Goal: Task Accomplishment & Management: Use online tool/utility

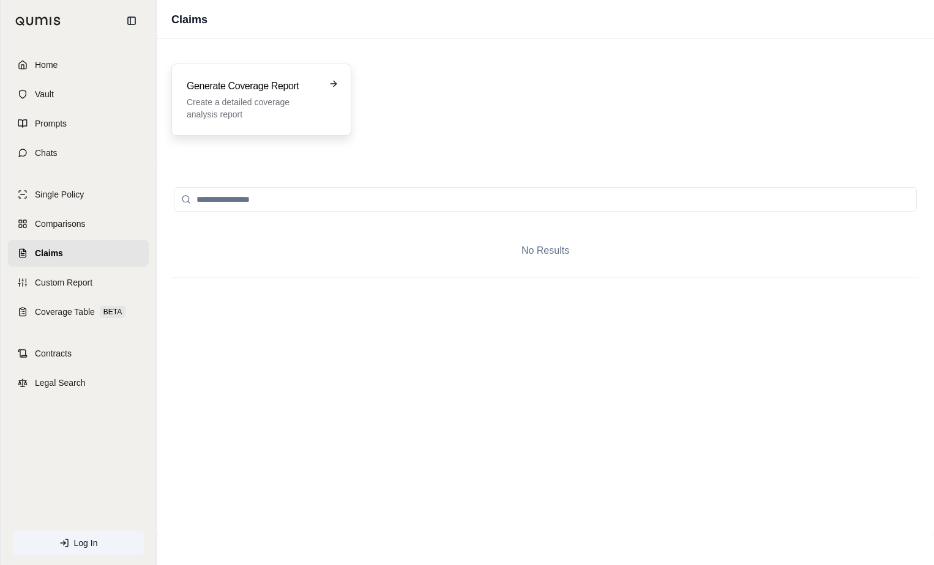
click at [272, 89] on h3 "Generate Coverage Report" at bounding box center [253, 86] width 132 height 15
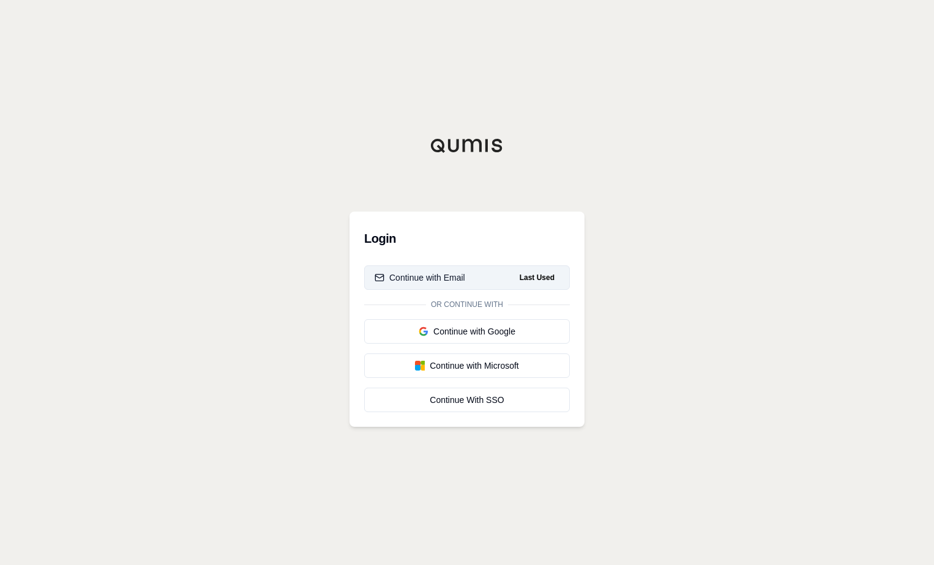
click at [483, 274] on button "Continue with Email Last Used" at bounding box center [467, 278] width 206 height 24
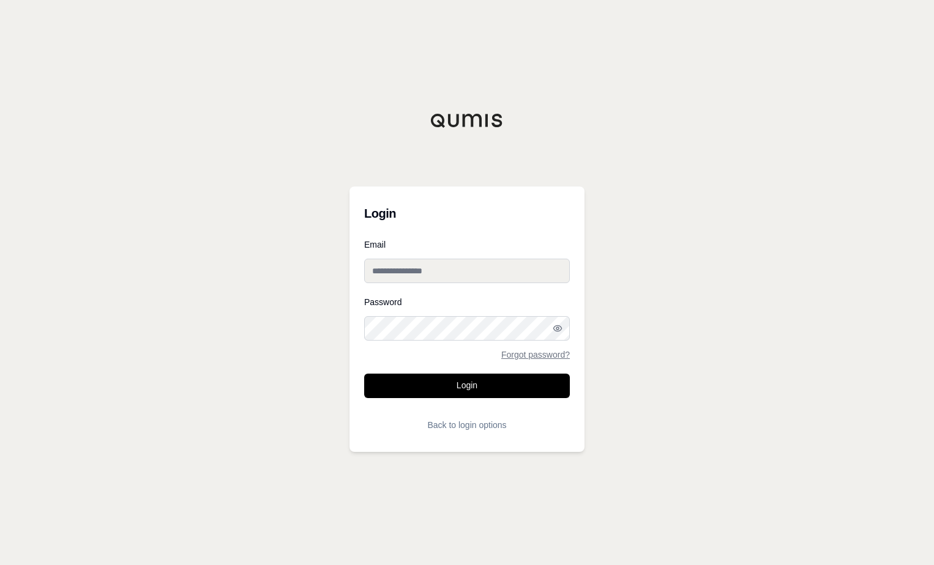
type input "**********"
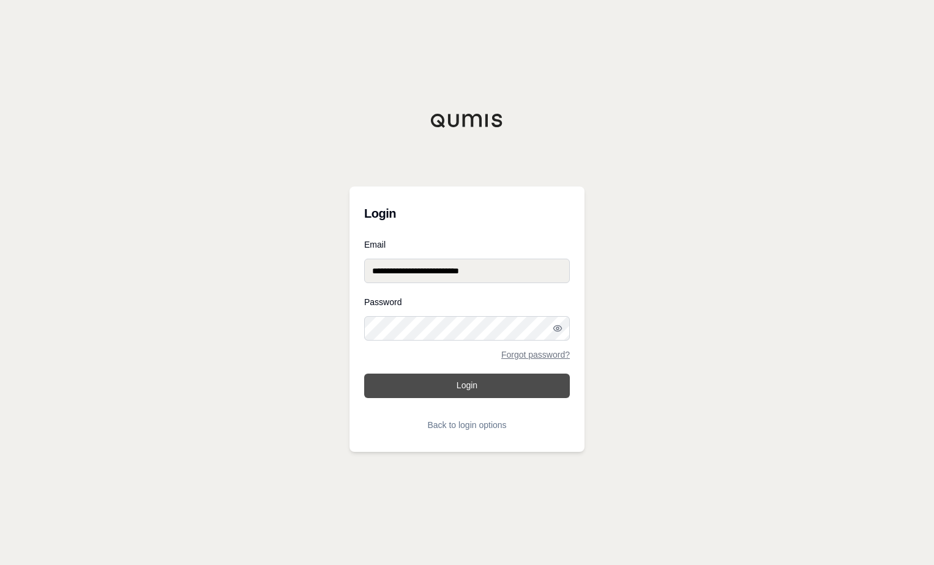
click at [500, 383] on button "Login" at bounding box center [467, 386] width 206 height 24
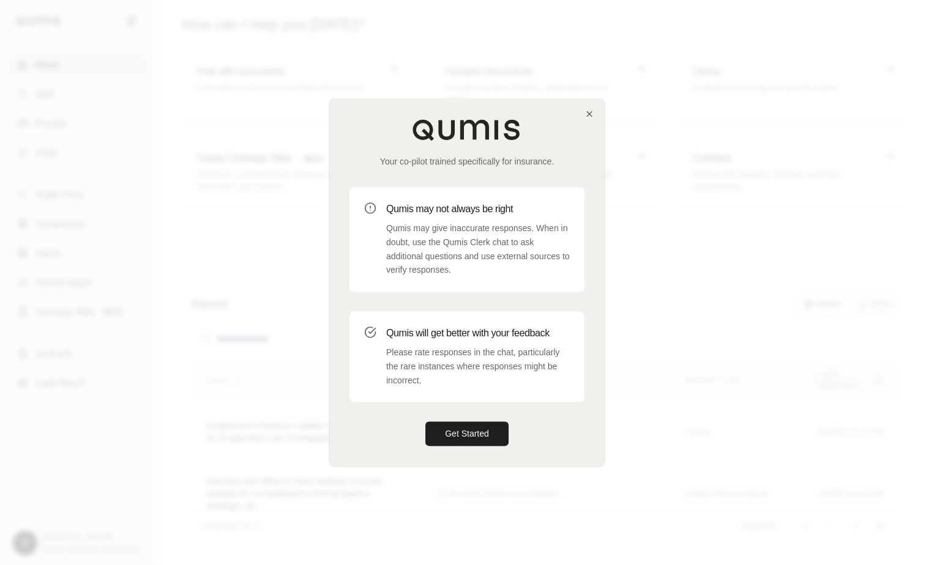
click at [583, 109] on div "Your co-pilot trained specifically for insurance. Qumis may not always be right…" at bounding box center [467, 282] width 274 height 367
click at [587, 116] on icon "button" at bounding box center [589, 114] width 10 height 10
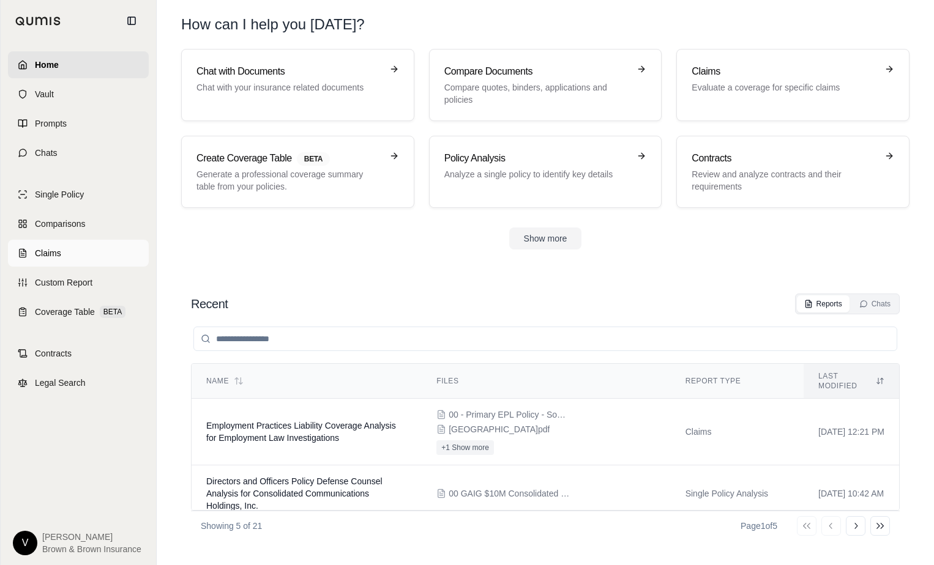
click at [76, 261] on link "Claims" at bounding box center [78, 253] width 141 height 27
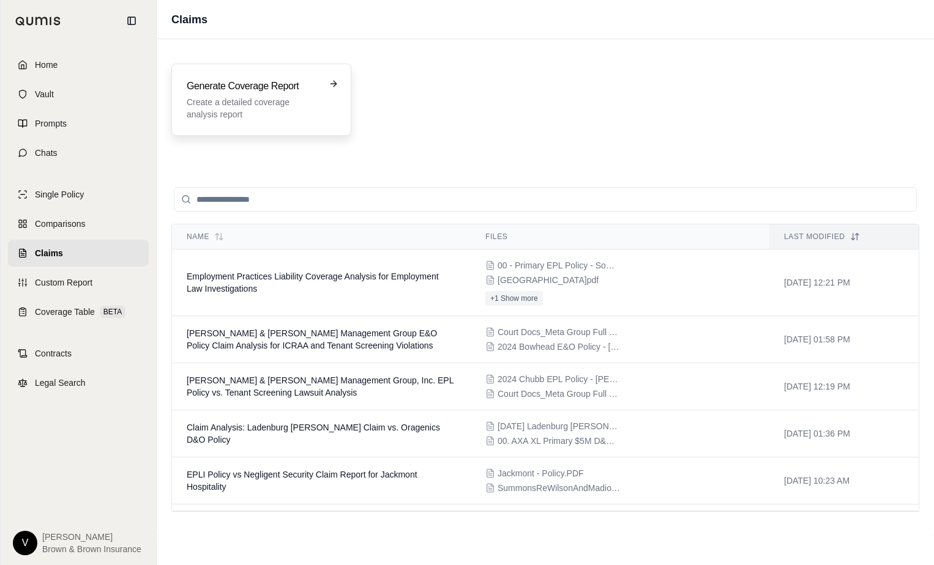
click at [264, 100] on p "Create a detailed coverage analysis report" at bounding box center [253, 108] width 132 height 24
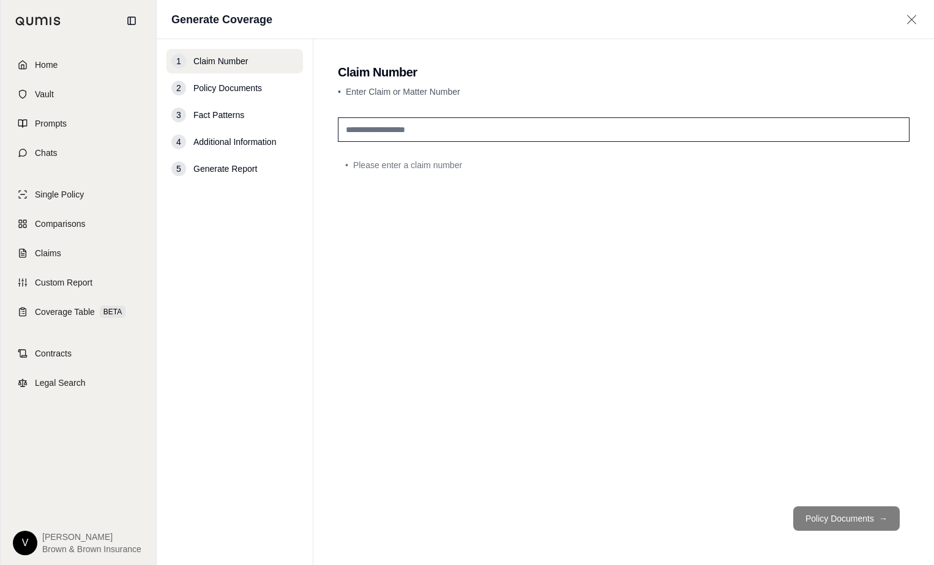
click at [687, 139] on input "text" at bounding box center [624, 129] width 572 height 24
type input "**********"
click at [858, 510] on button "Policy Documents →" at bounding box center [846, 519] width 106 height 24
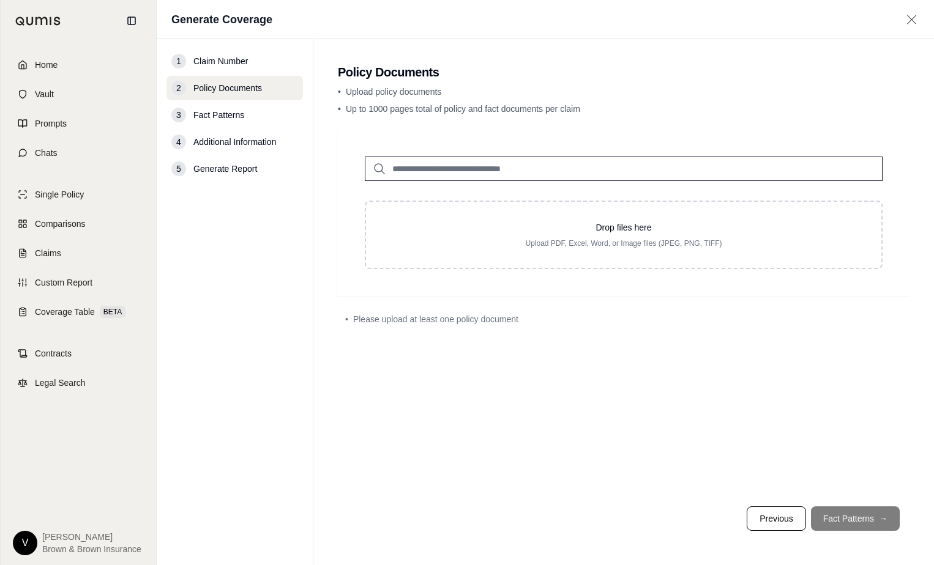
click at [201, 338] on div "1 Claim Number 2 Policy Documents 3 Fact Patterns 4 Additional Information 5 Ge…" at bounding box center [234, 302] width 136 height 507
drag, startPoint x: 300, startPoint y: 325, endPoint x: 308, endPoint y: 323, distance: 8.2
click at [300, 325] on div "1 Claim Number 2 Policy Documents 3 Fact Patterns 4 Additional Information 5 Ge…" at bounding box center [234, 302] width 136 height 507
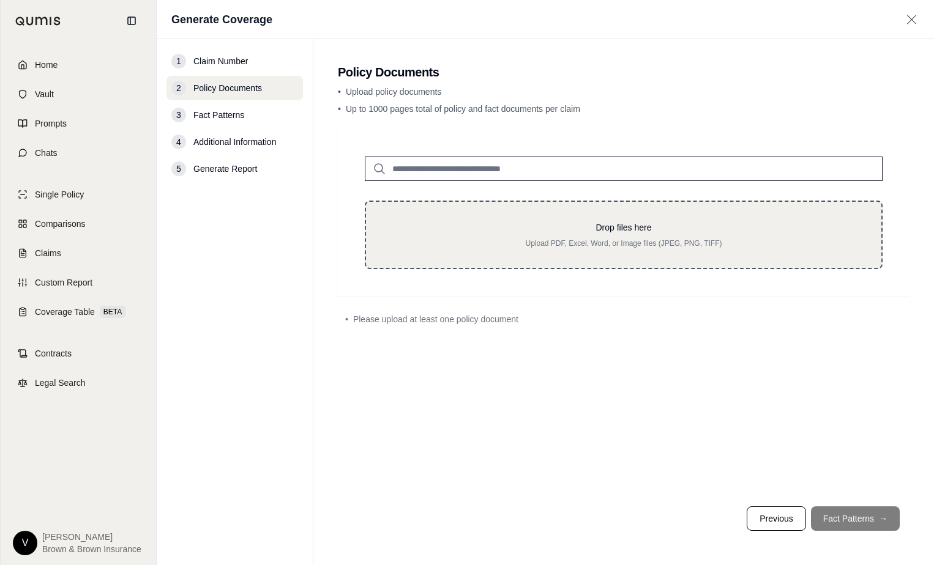
click at [569, 231] on p "Drop files here" at bounding box center [624, 228] width 476 height 12
type input "**********"
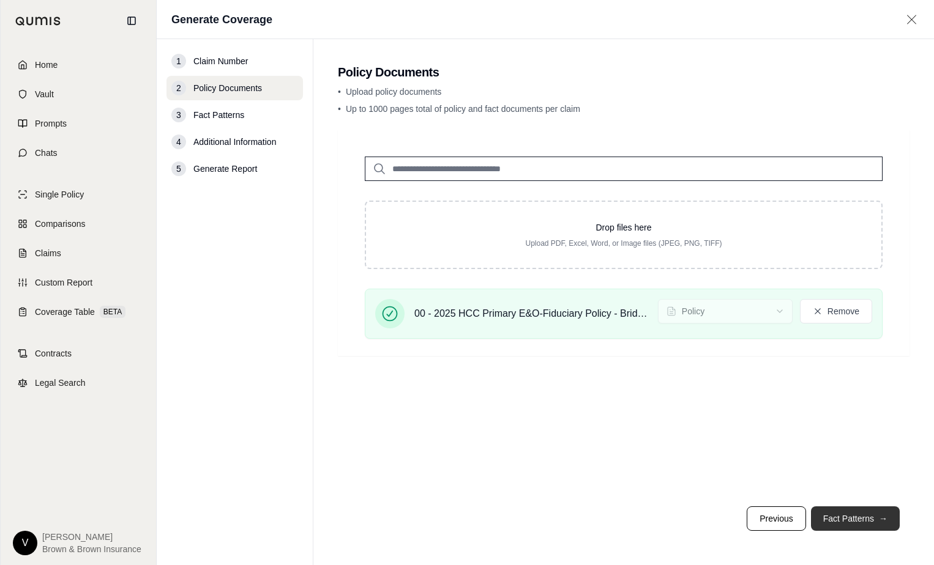
click at [878, 516] on button "Fact Patterns →" at bounding box center [855, 519] width 89 height 24
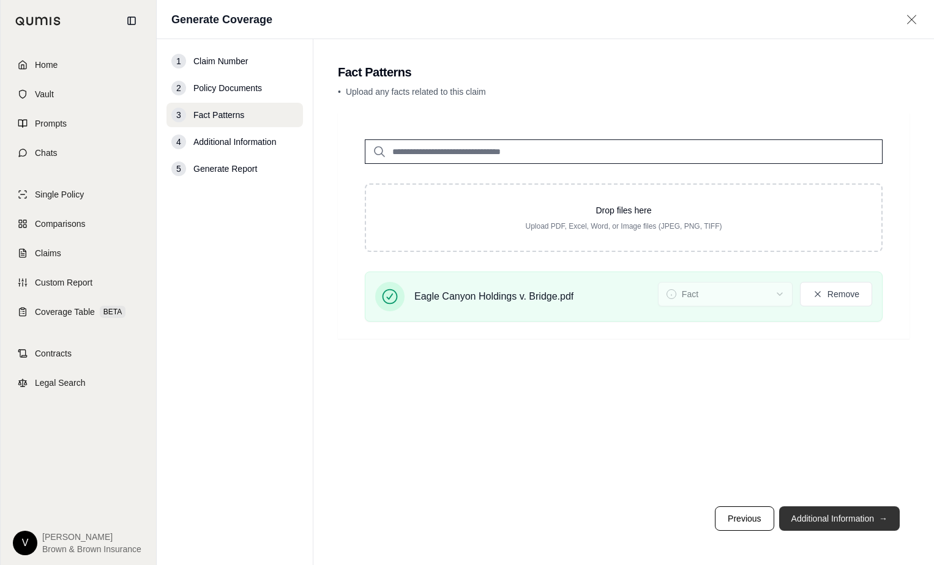
click at [836, 515] on button "Additional Information →" at bounding box center [839, 519] width 121 height 24
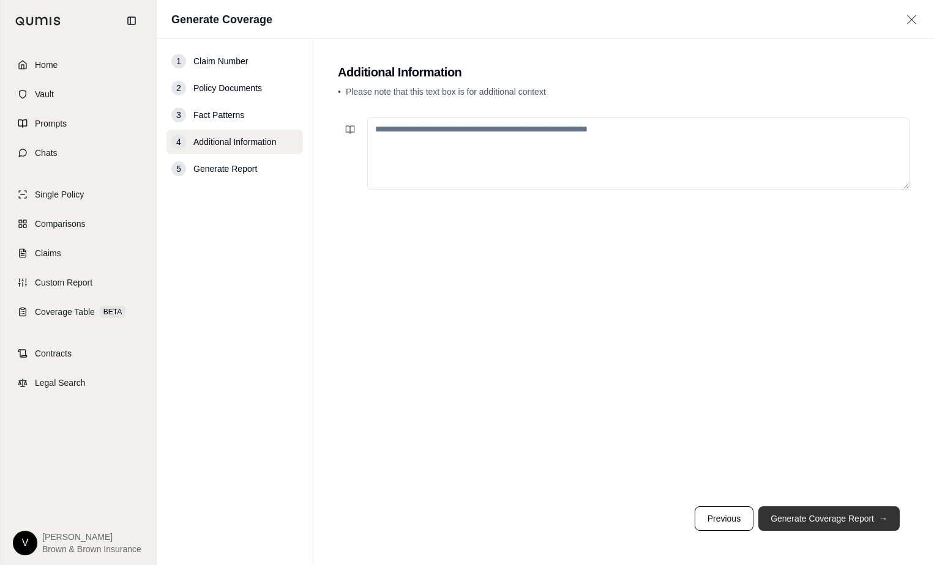
click at [849, 528] on button "Generate Coverage Report →" at bounding box center [828, 519] width 141 height 24
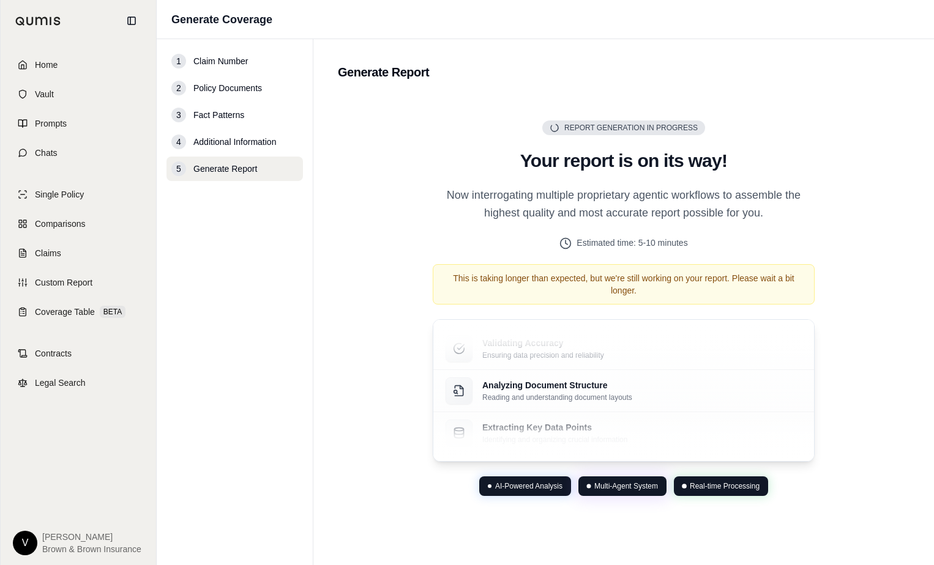
click at [315, 312] on main "Generate Report Report Generation in Progress Generating Report Your report is …" at bounding box center [623, 302] width 621 height 526
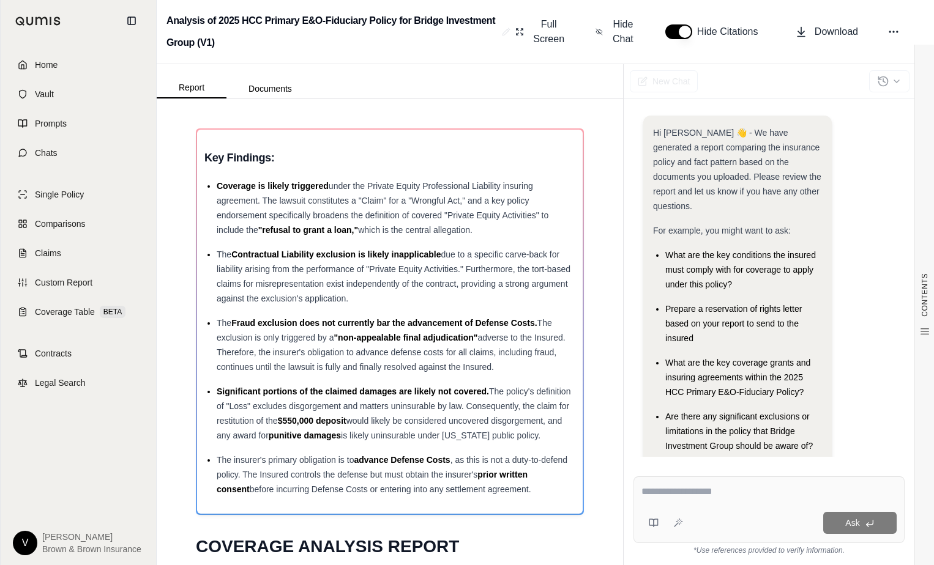
scroll to position [21, 0]
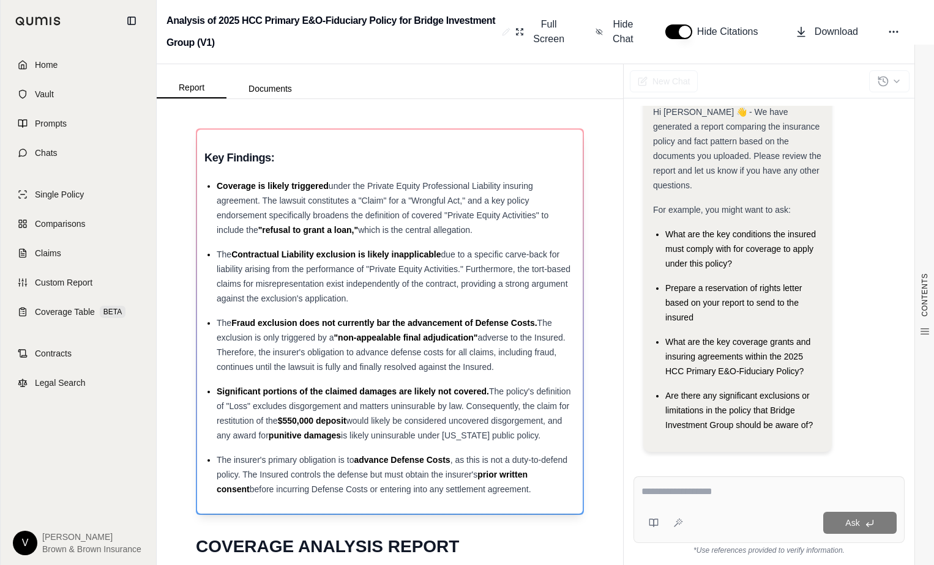
click at [342, 161] on h3 "Key Findings:" at bounding box center [389, 158] width 371 height 22
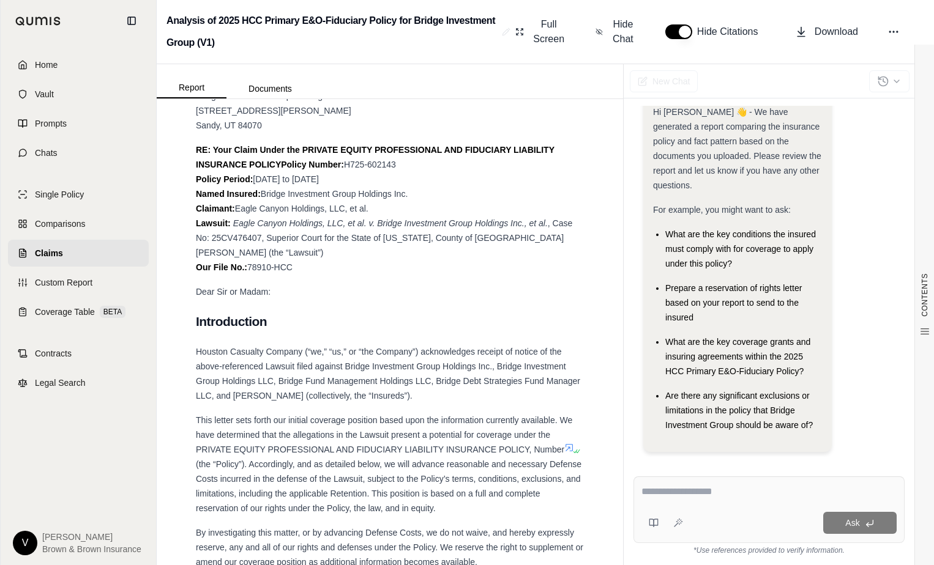
scroll to position [4201, 0]
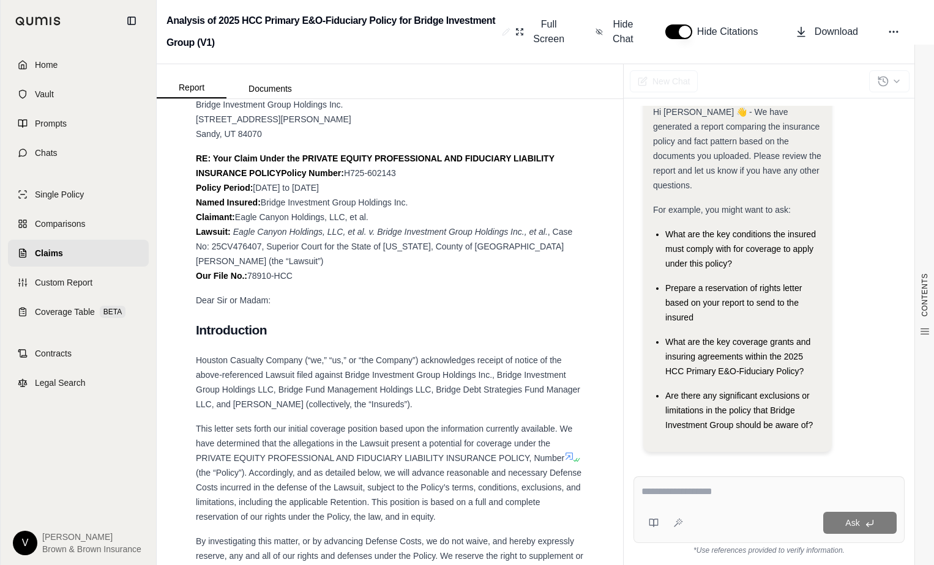
click at [300, 237] on em "Eagle Canyon Holdings, LLC, et al. v. Bridge Investment Group Holdings Inc., et…" at bounding box center [390, 232] width 315 height 10
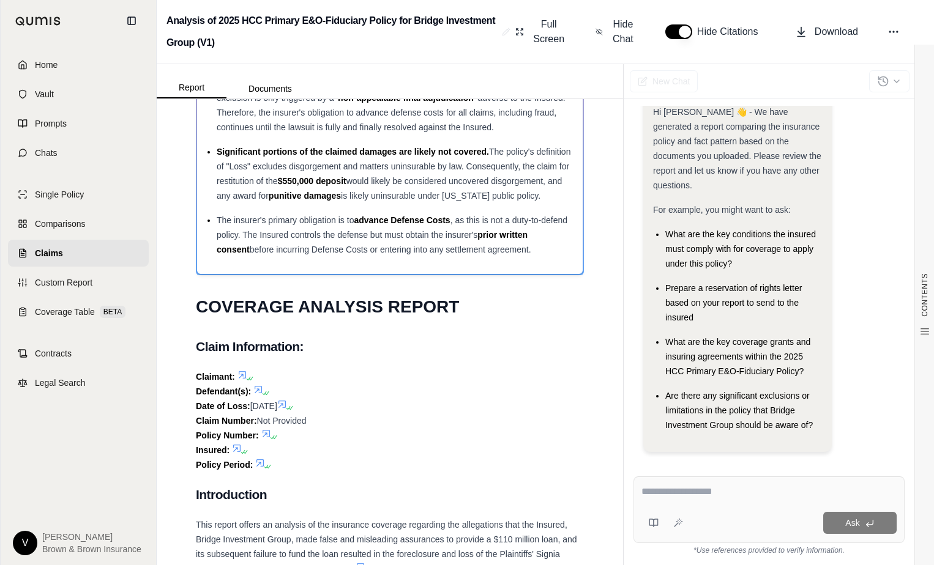
scroll to position [37, 0]
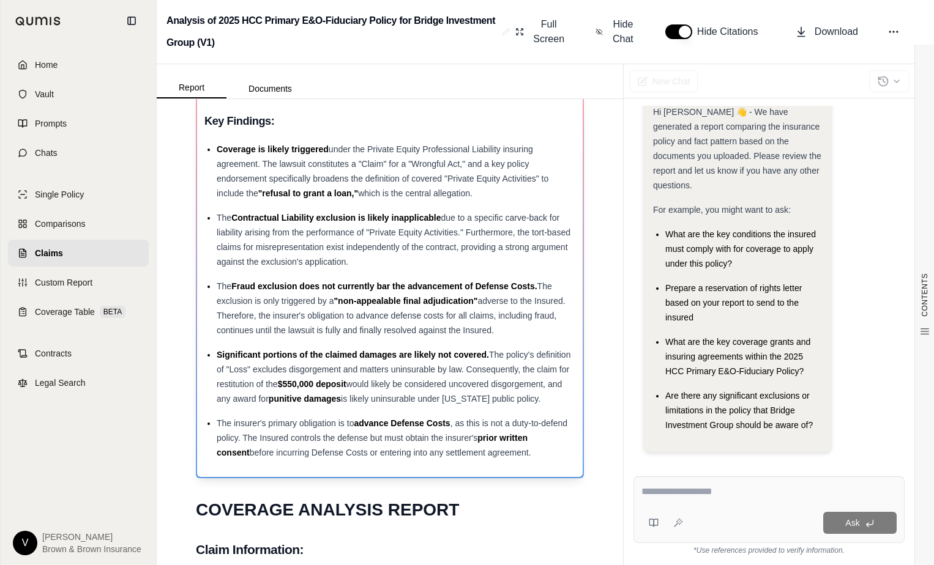
click at [241, 345] on ul "Coverage is likely triggered under the Private Equity Professional Liability in…" at bounding box center [389, 301] width 371 height 318
click at [222, 270] on ul "Coverage is likely triggered under the Private Equity Professional Liability in…" at bounding box center [389, 301] width 371 height 318
click at [451, 266] on div "The Contractual Liability exclusion is likely inapplicable due to a specific ca…" at bounding box center [396, 240] width 359 height 59
click at [428, 277] on ul "Coverage is likely triggered under the Private Equity Professional Liability in…" at bounding box center [389, 301] width 371 height 318
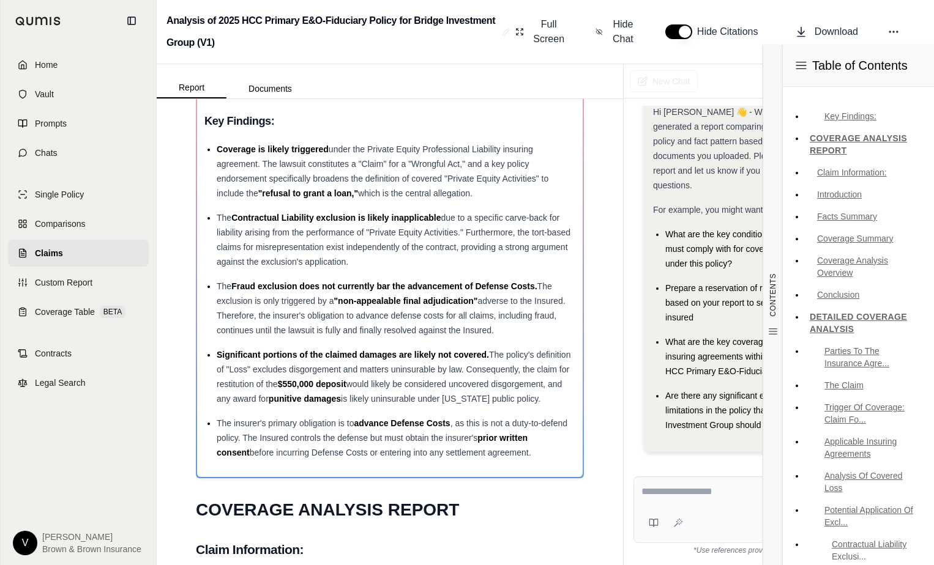
click at [925, 539] on nav "Key Findings: COVERAGE ANALYSIS REPORT Claim Information: Introduction Facts Su…" at bounding box center [858, 324] width 151 height 474
